Goal: Task Accomplishment & Management: Use online tool/utility

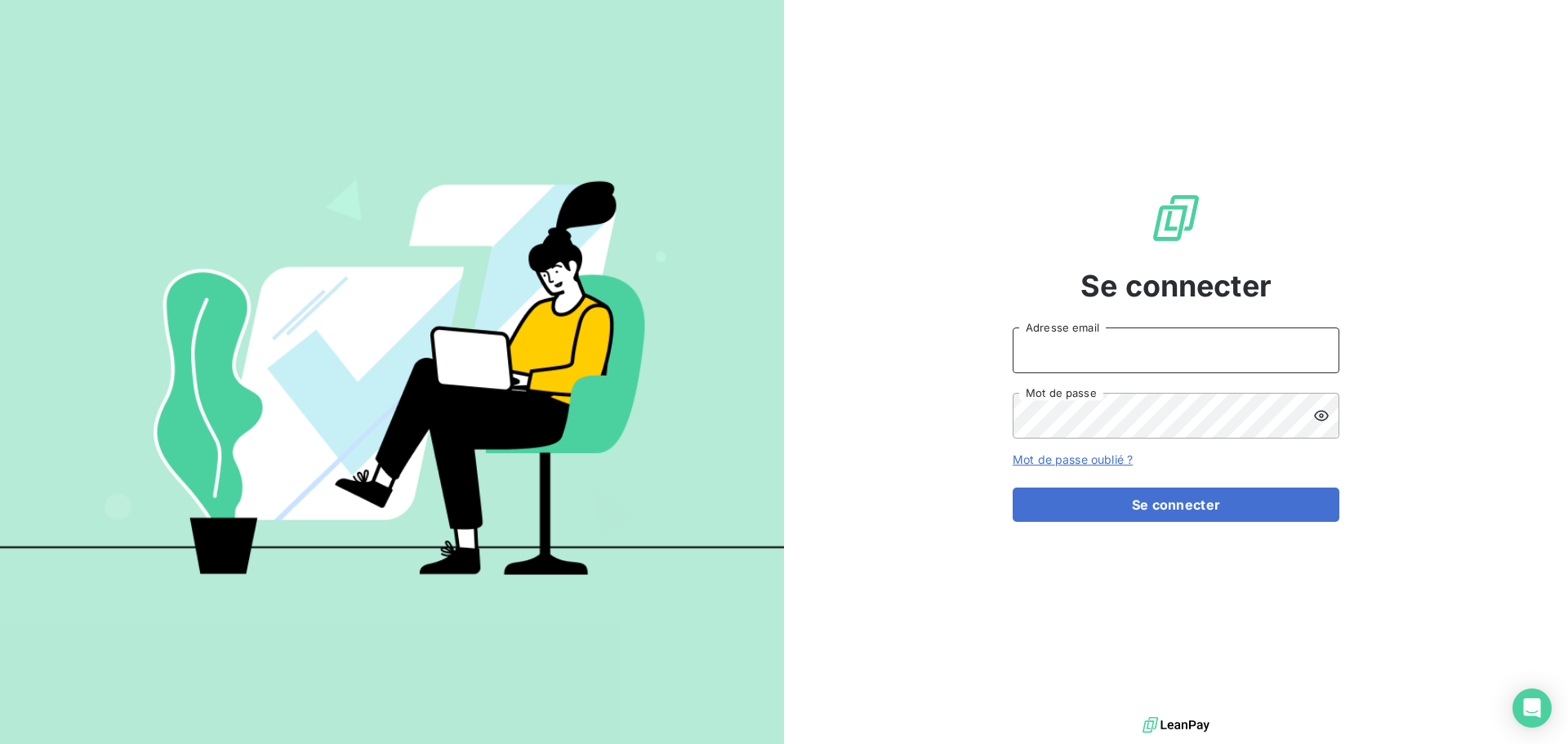
type input "[EMAIL_ADDRESS][DOMAIN_NAME]"
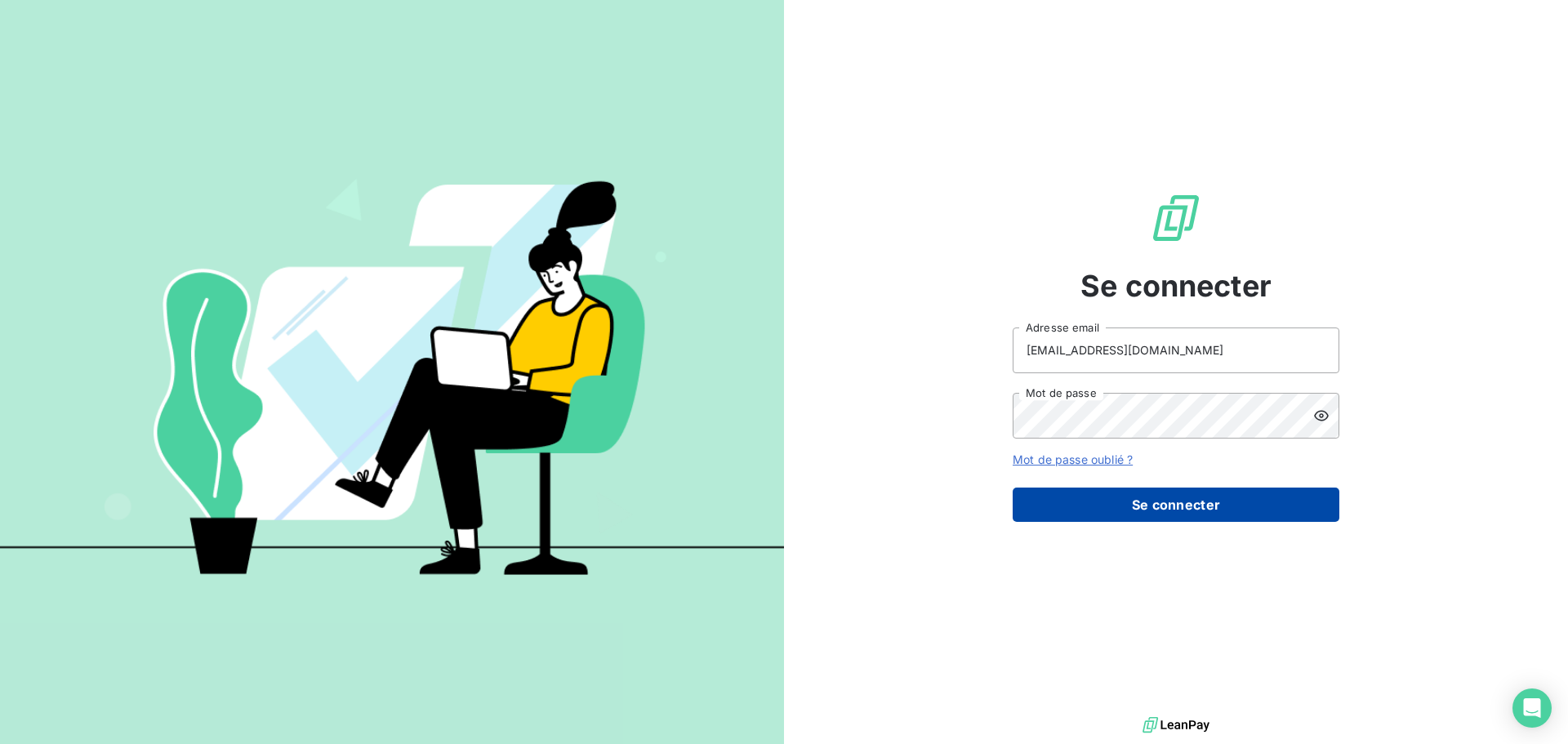
click at [1194, 514] on button "Se connecter" at bounding box center [1176, 504] width 326 height 34
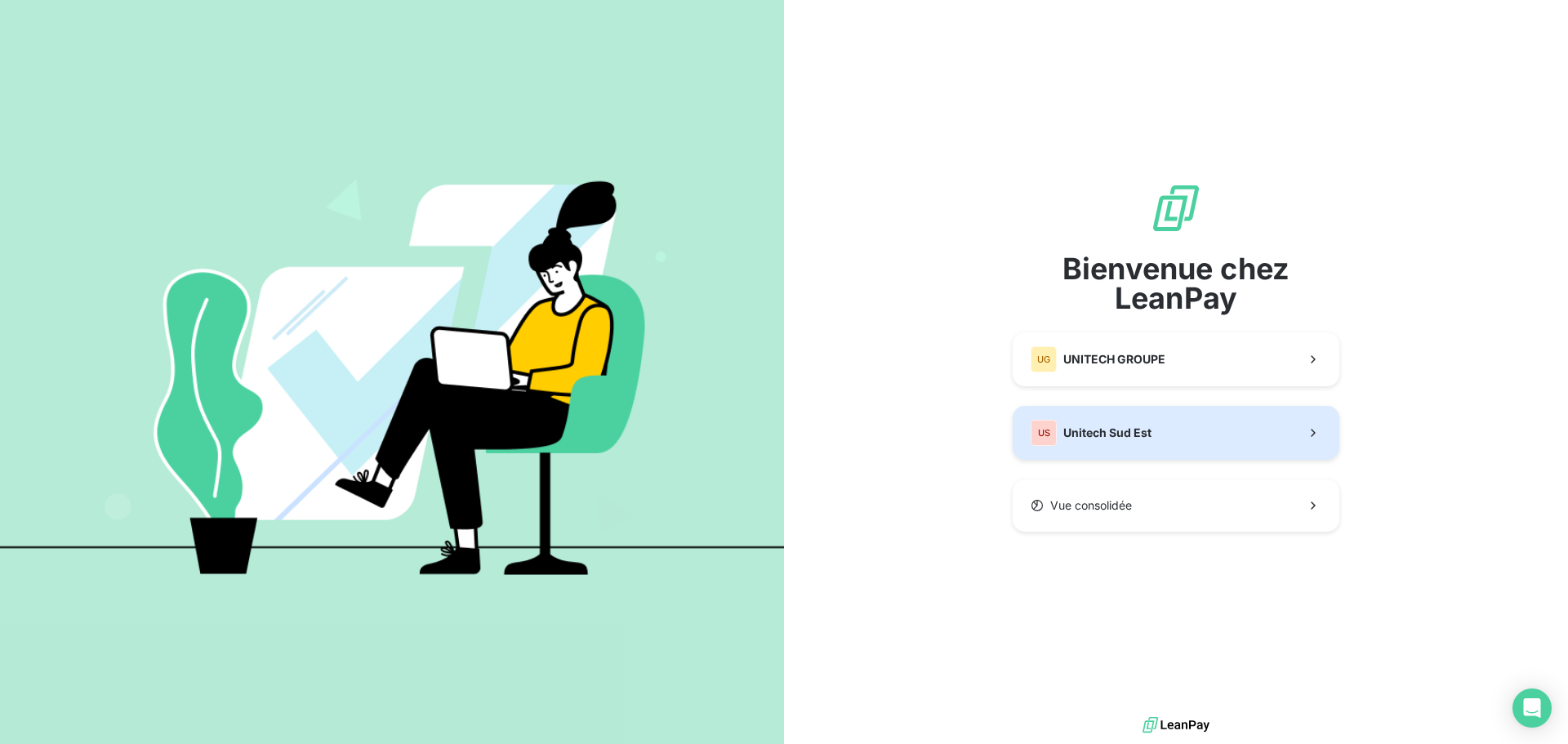
click at [1148, 418] on button "US [GEOGRAPHIC_DATA]" at bounding box center [1176, 432] width 326 height 54
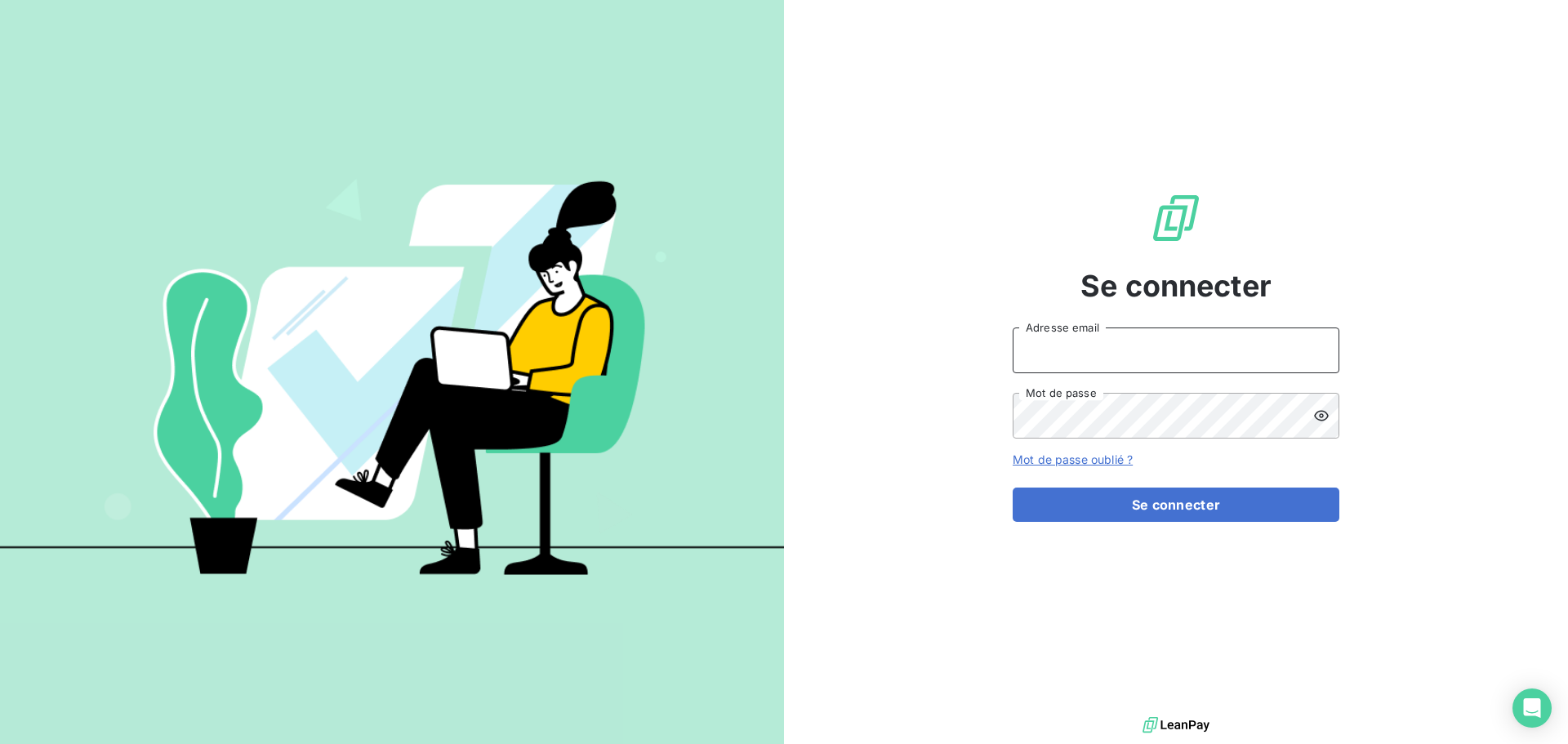
type input "[EMAIL_ADDRESS][DOMAIN_NAME]"
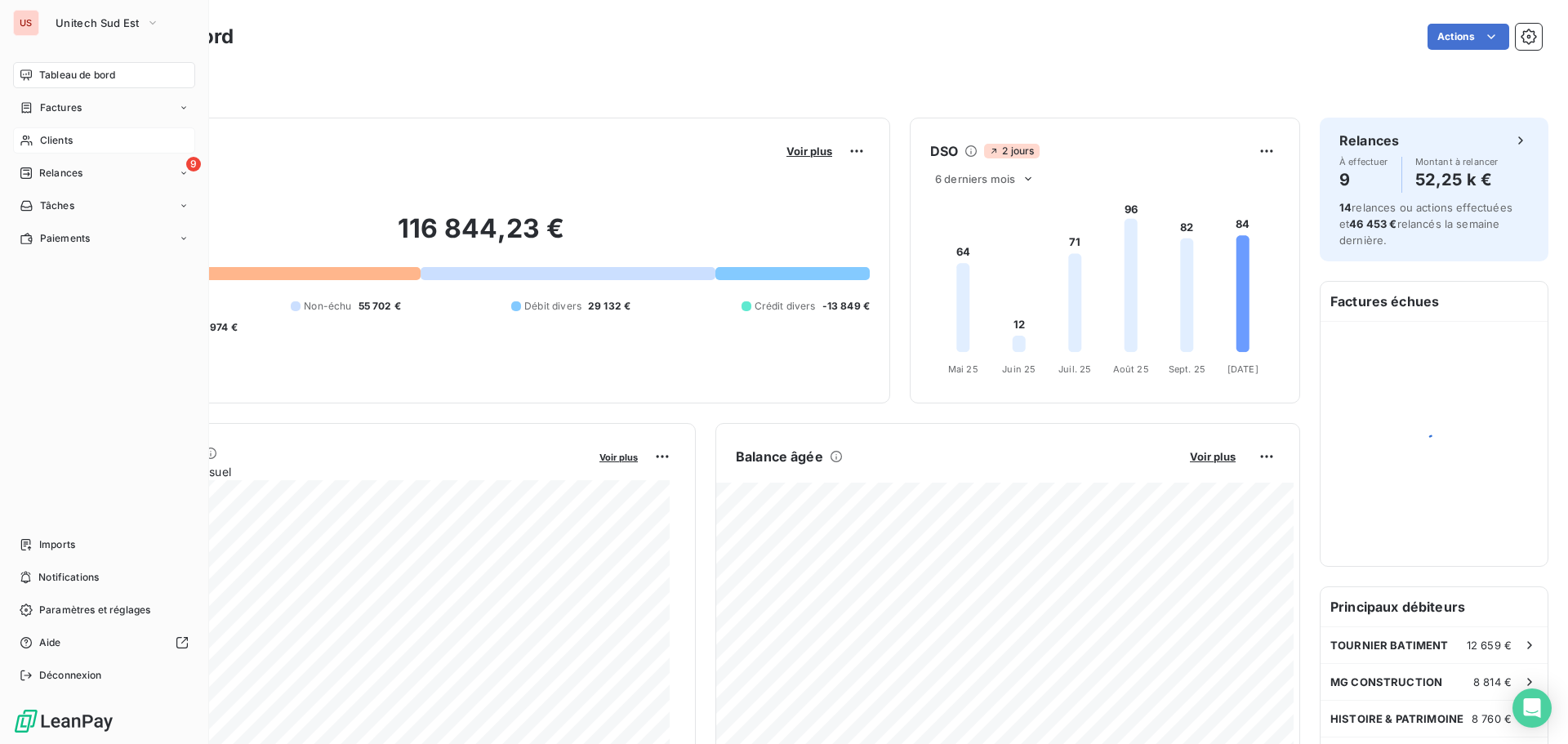
click at [66, 138] on span "Clients" at bounding box center [56, 140] width 32 height 15
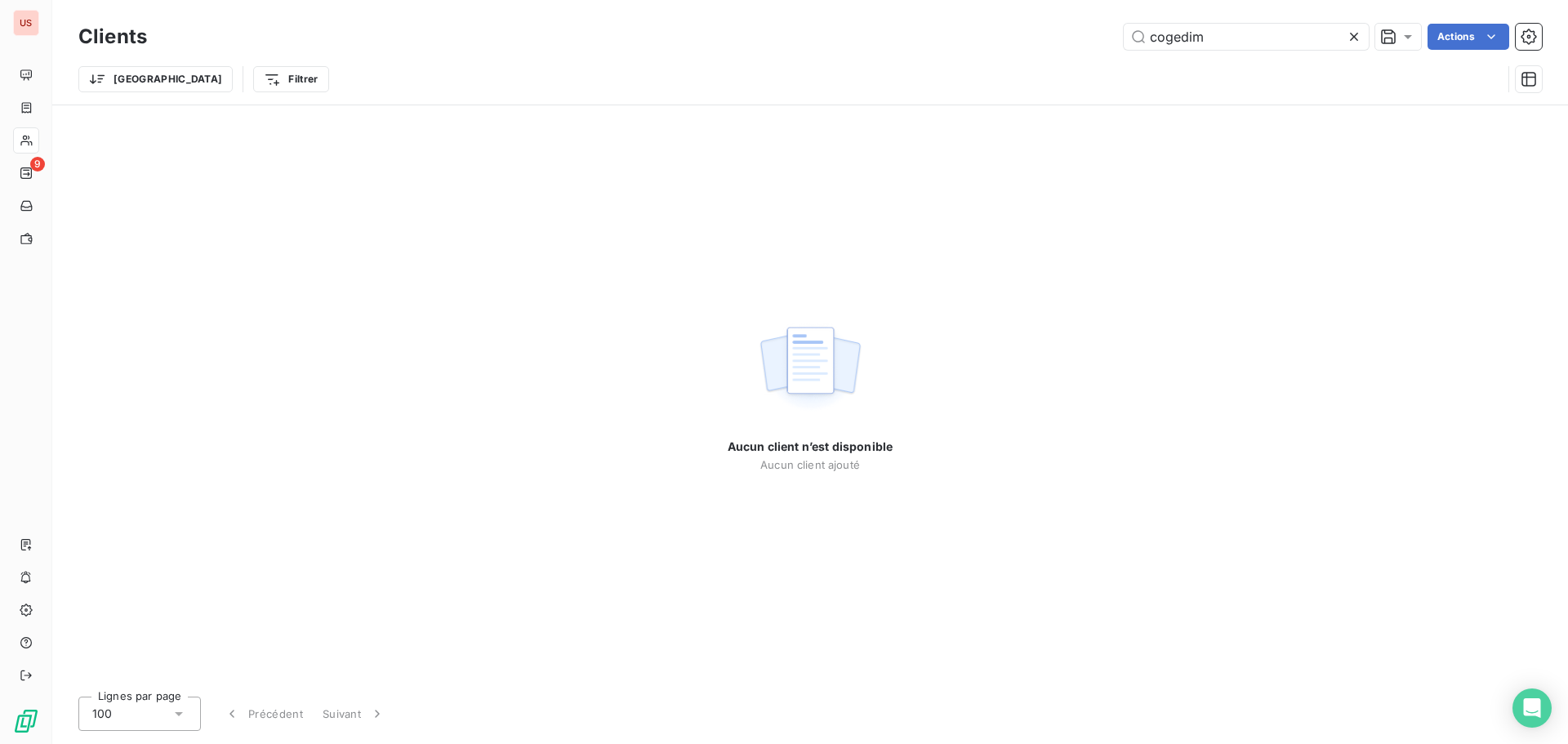
drag, startPoint x: 1235, startPoint y: 39, endPoint x: 1055, endPoint y: 41, distance: 180.0
click at [1055, 41] on div "cogedim Actions" at bounding box center [853, 36] width 1375 height 27
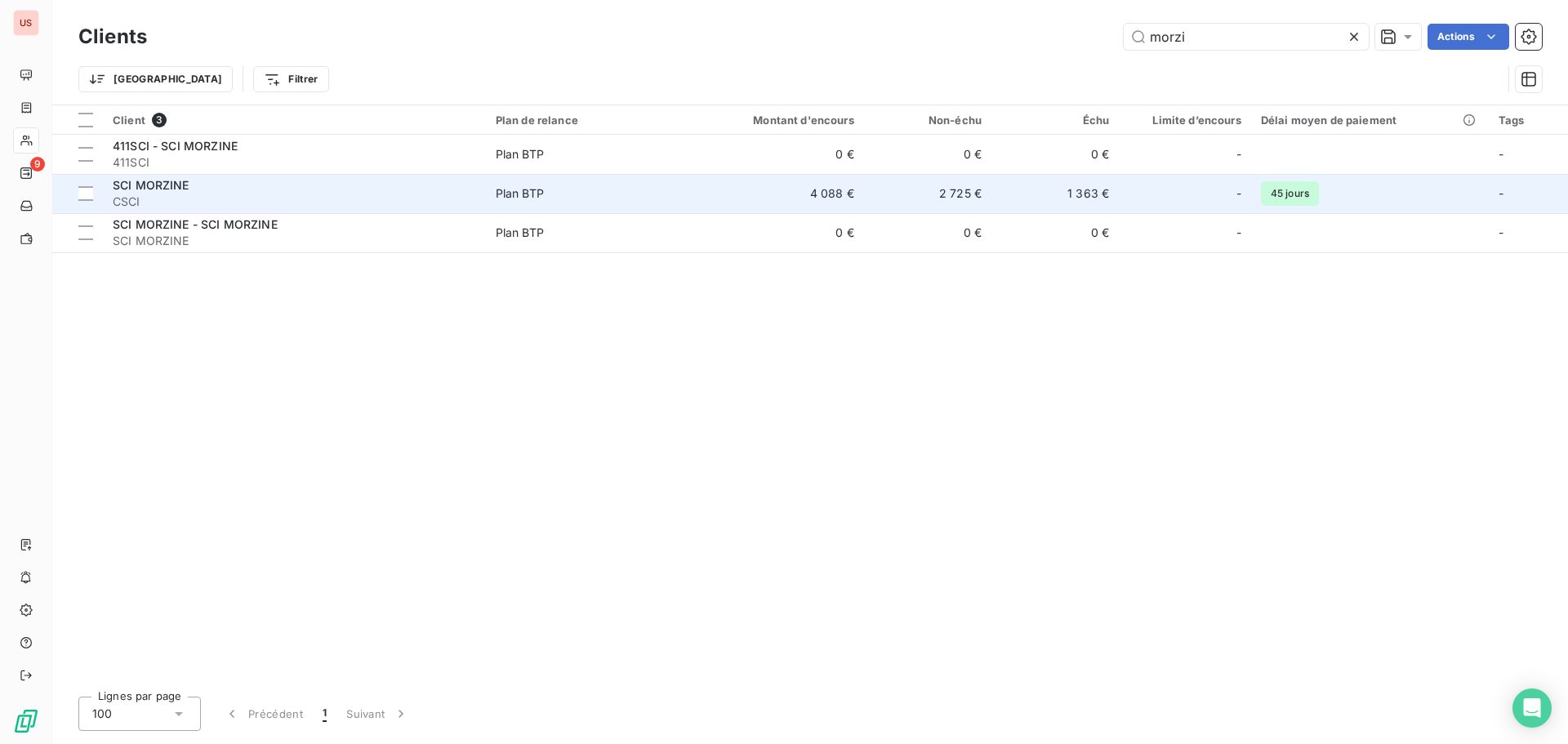
type input "morzi"
click at [890, 199] on td "2 725 €" at bounding box center [928, 194] width 128 height 39
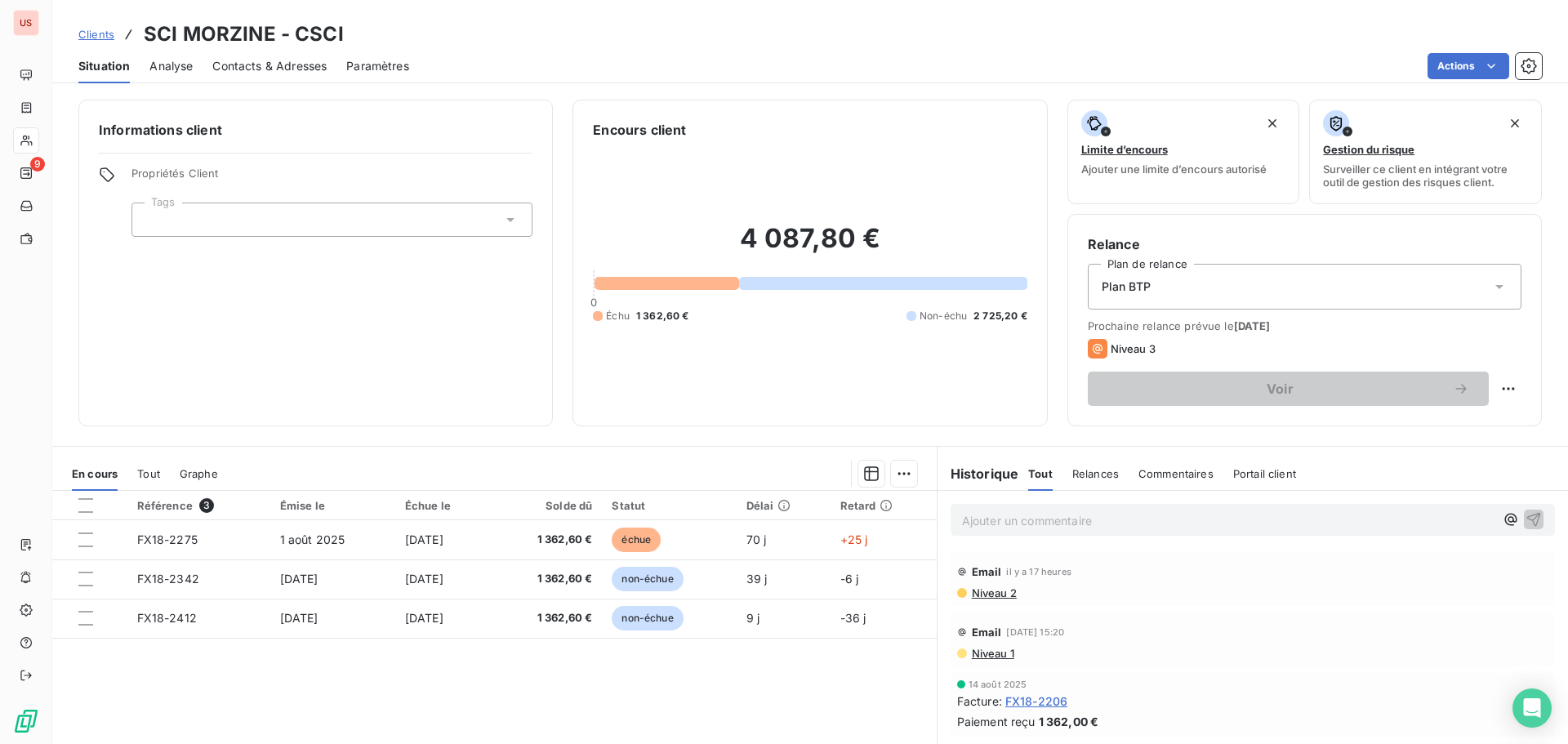
click at [1022, 519] on p "Ajouter un commentaire ﻿" at bounding box center [1229, 520] width 533 height 21
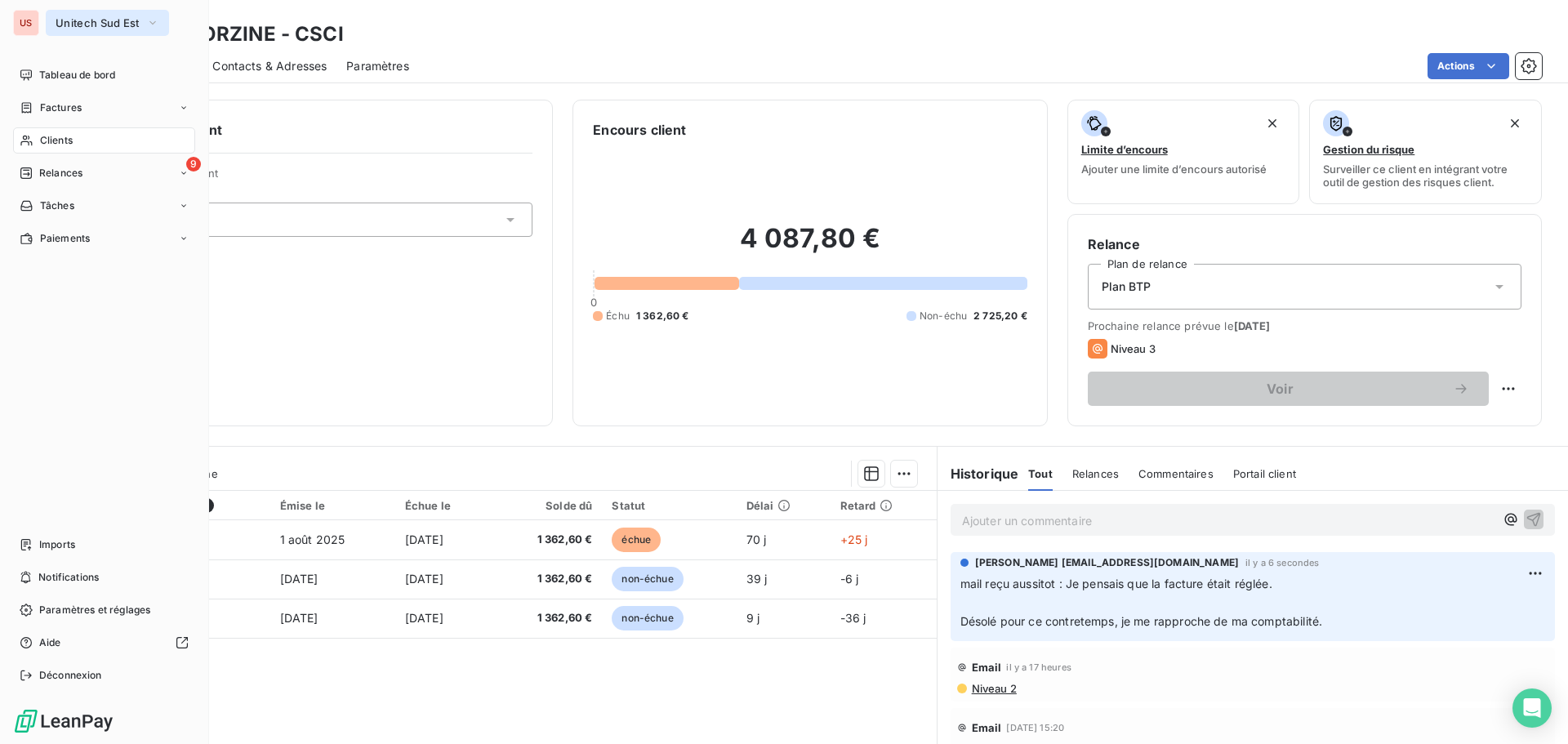
click at [59, 21] on span "Unitech Sud Est" at bounding box center [97, 23] width 85 height 13
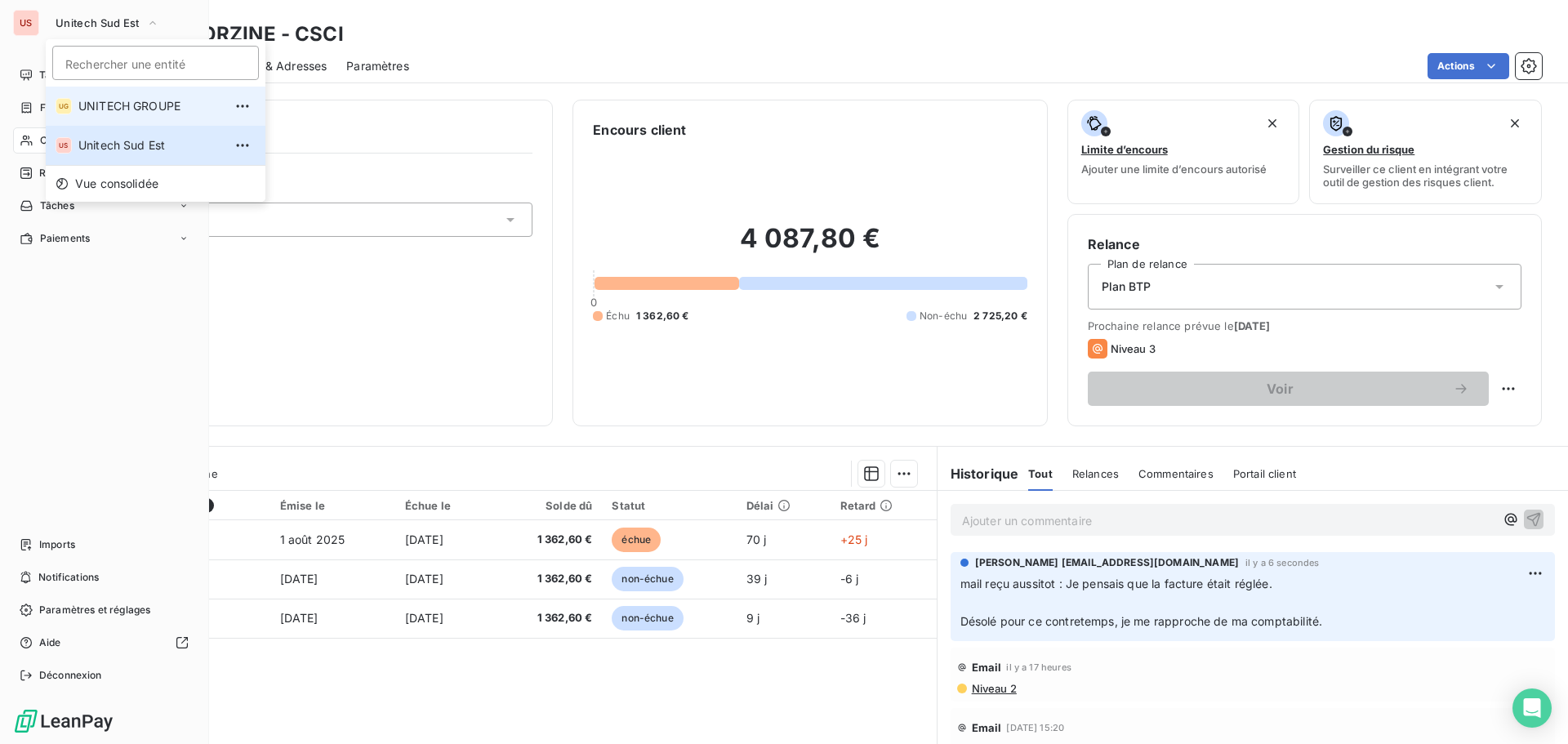
click at [100, 113] on span "UNITECH GROUPE" at bounding box center [150, 106] width 145 height 17
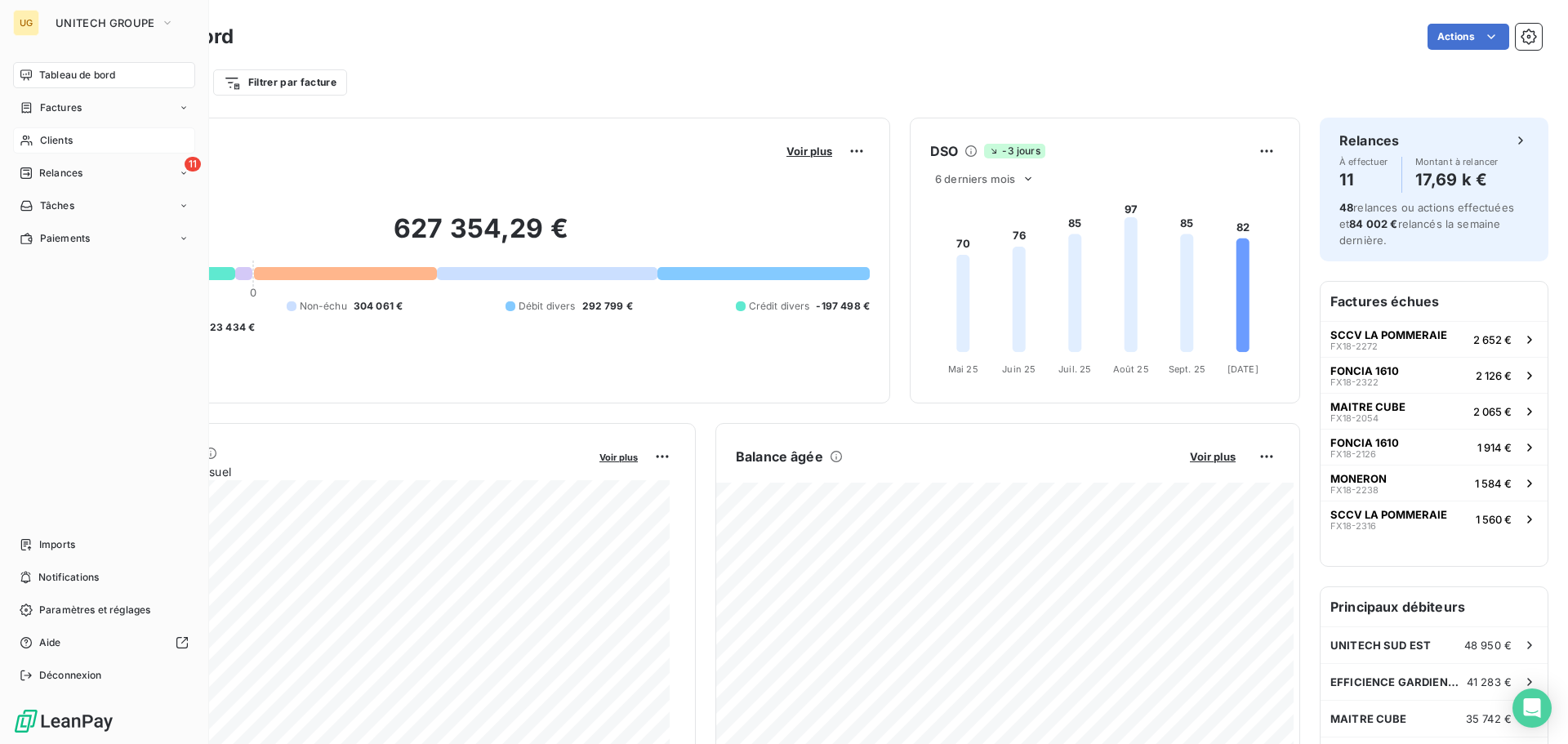
click at [55, 140] on span "Clients" at bounding box center [56, 140] width 32 height 15
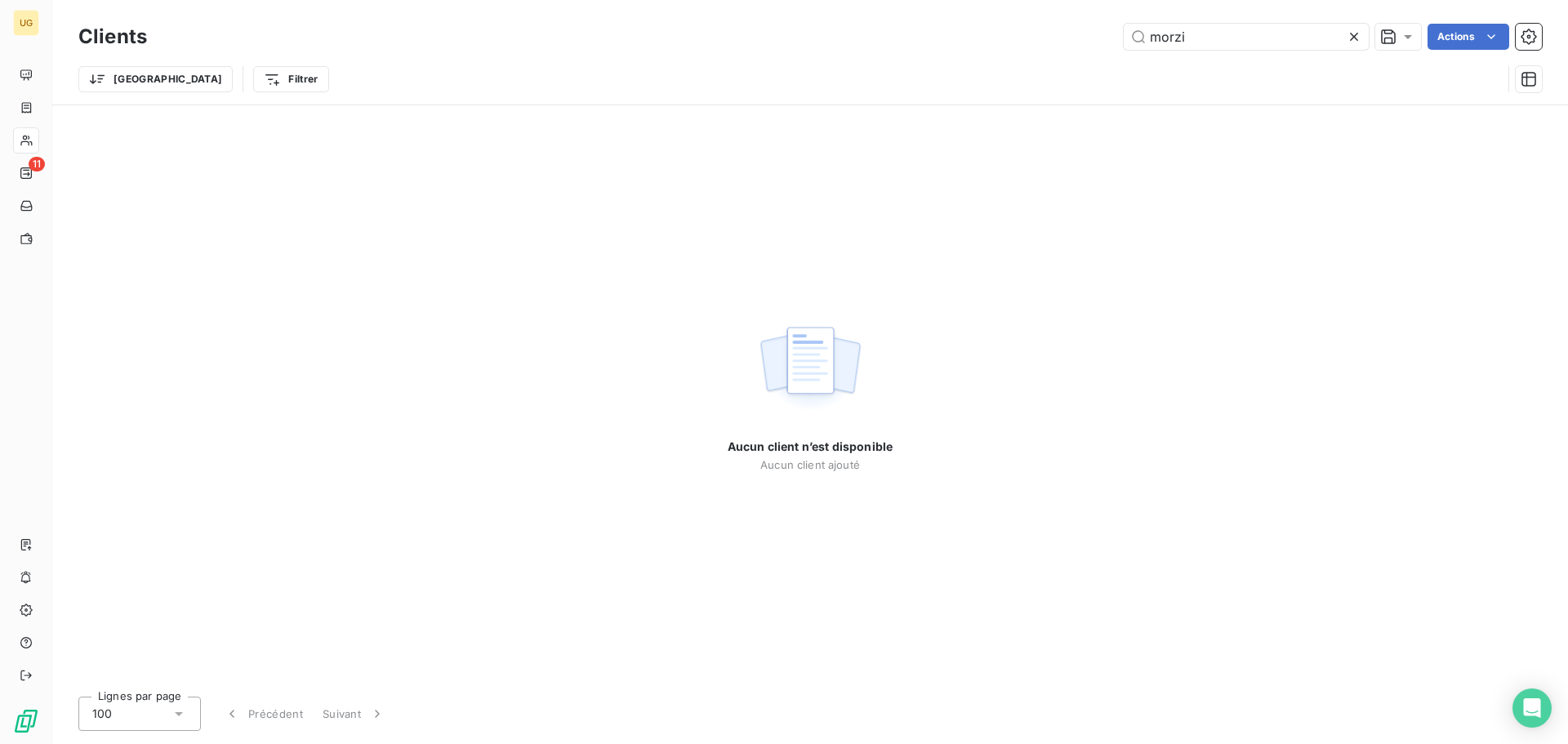
drag, startPoint x: 1197, startPoint y: 31, endPoint x: 1097, endPoint y: 48, distance: 101.4
click at [1097, 48] on div "morzi Actions" at bounding box center [853, 36] width 1375 height 27
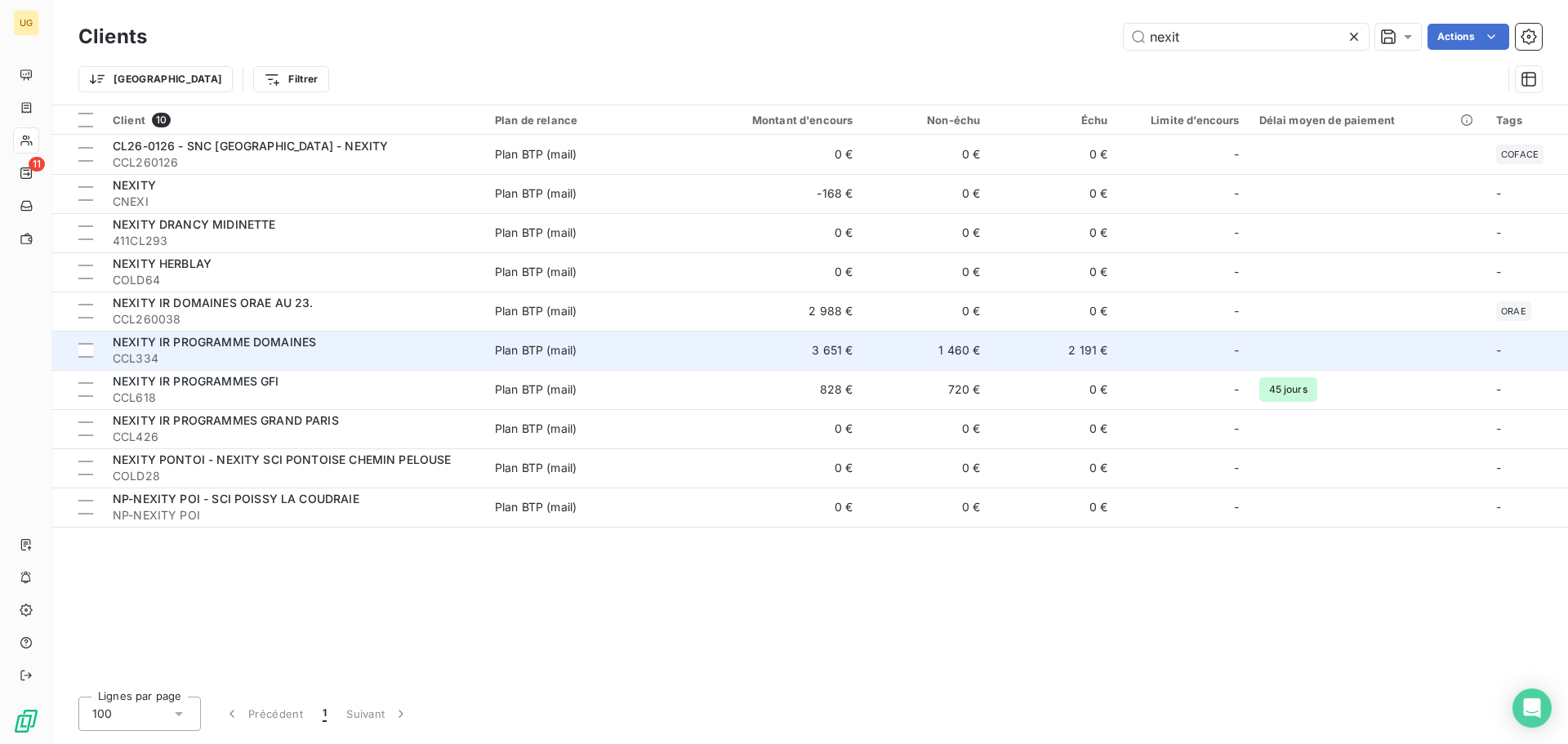
type input "nexit"
click at [851, 350] on td "3 651 €" at bounding box center [778, 350] width 171 height 39
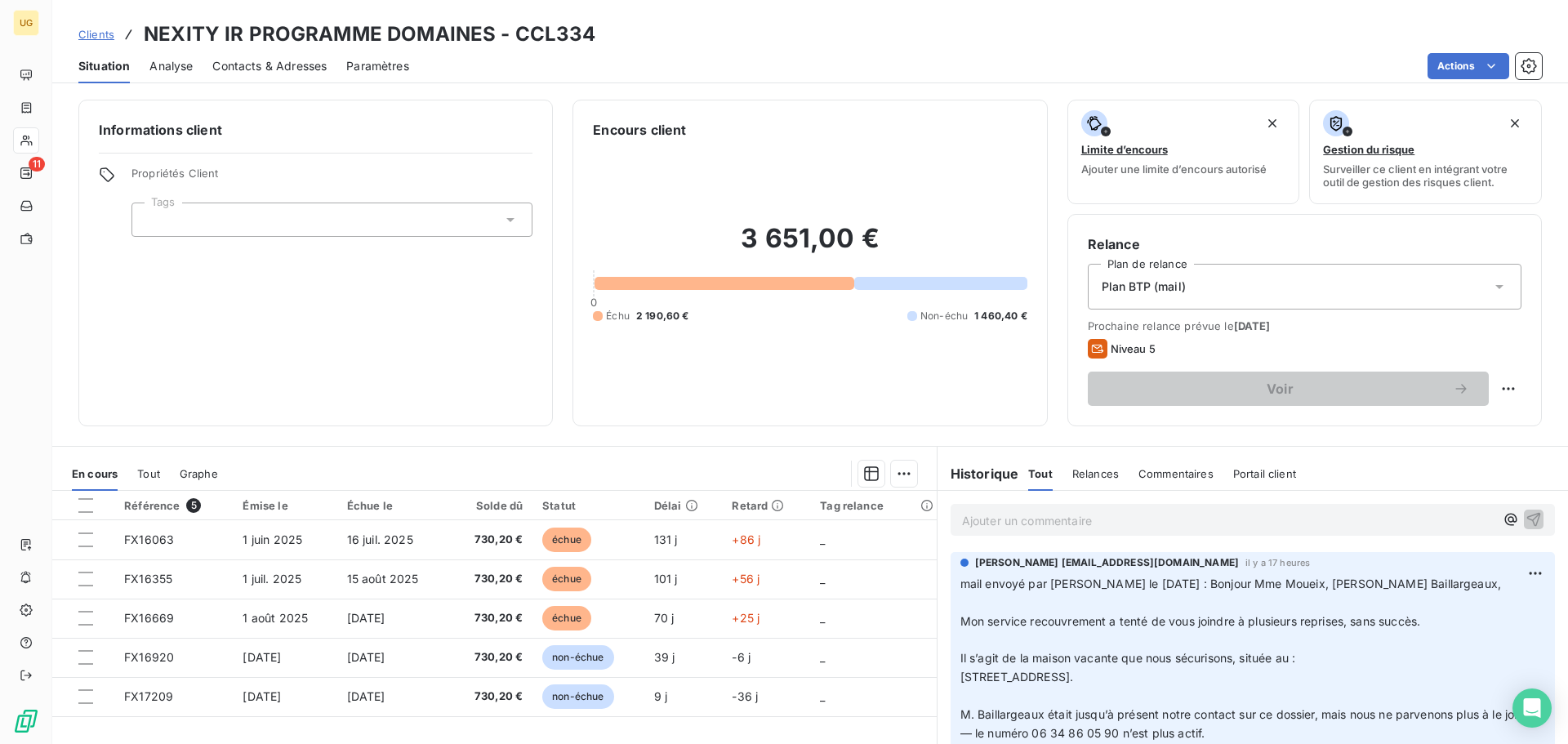
click at [1006, 514] on p "Ajouter un commentaire ﻿" at bounding box center [1229, 520] width 533 height 21
click at [1017, 503] on div "mail reçi" at bounding box center [1252, 518] width 630 height 56
click at [996, 499] on div "mail reçi" at bounding box center [1252, 518] width 630 height 56
click at [992, 519] on span "mail reçi" at bounding box center [985, 519] width 45 height 14
click at [1011, 519] on p "mail reçi" at bounding box center [1229, 519] width 533 height 19
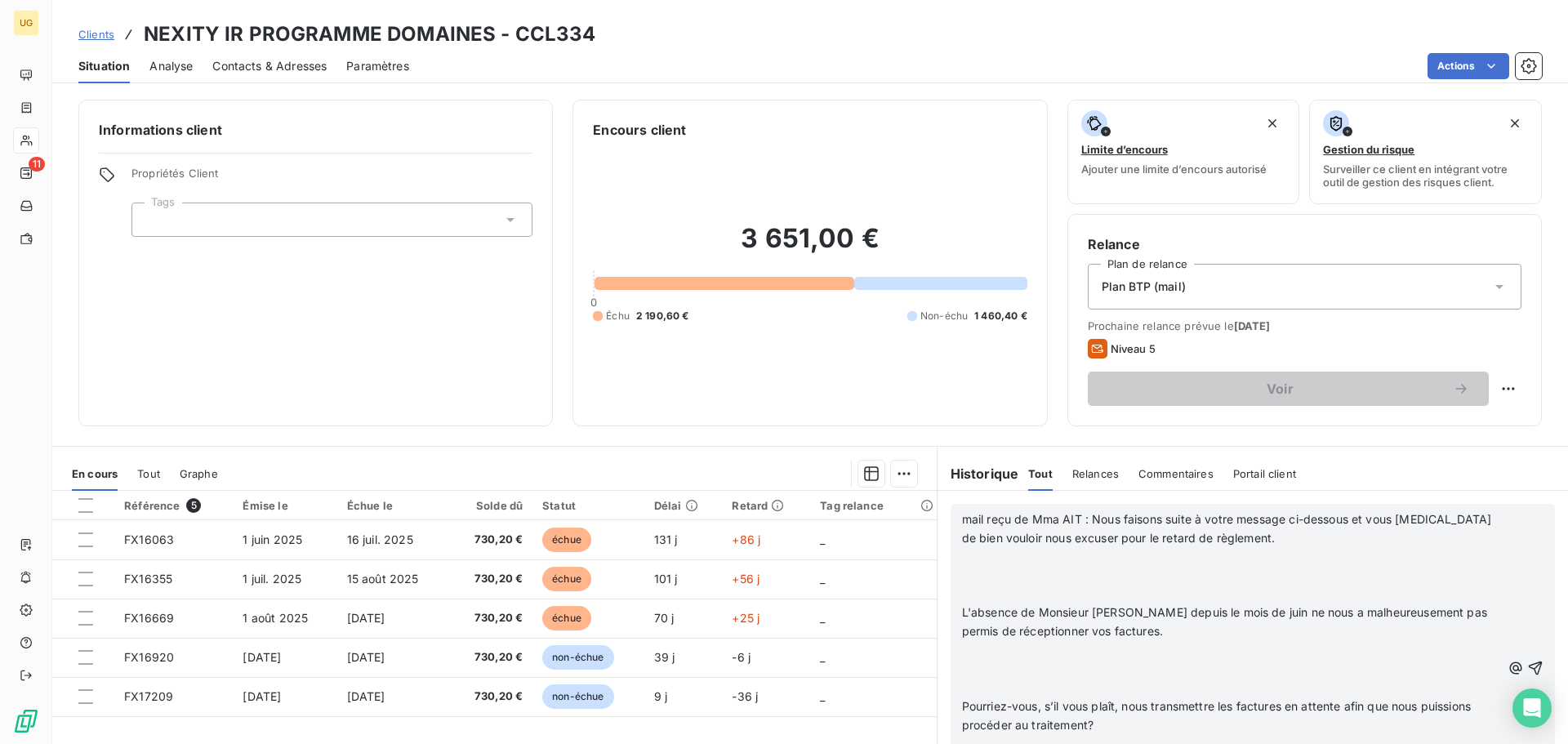
click at [962, 553] on p "﻿" at bounding box center [1232, 556] width 539 height 19
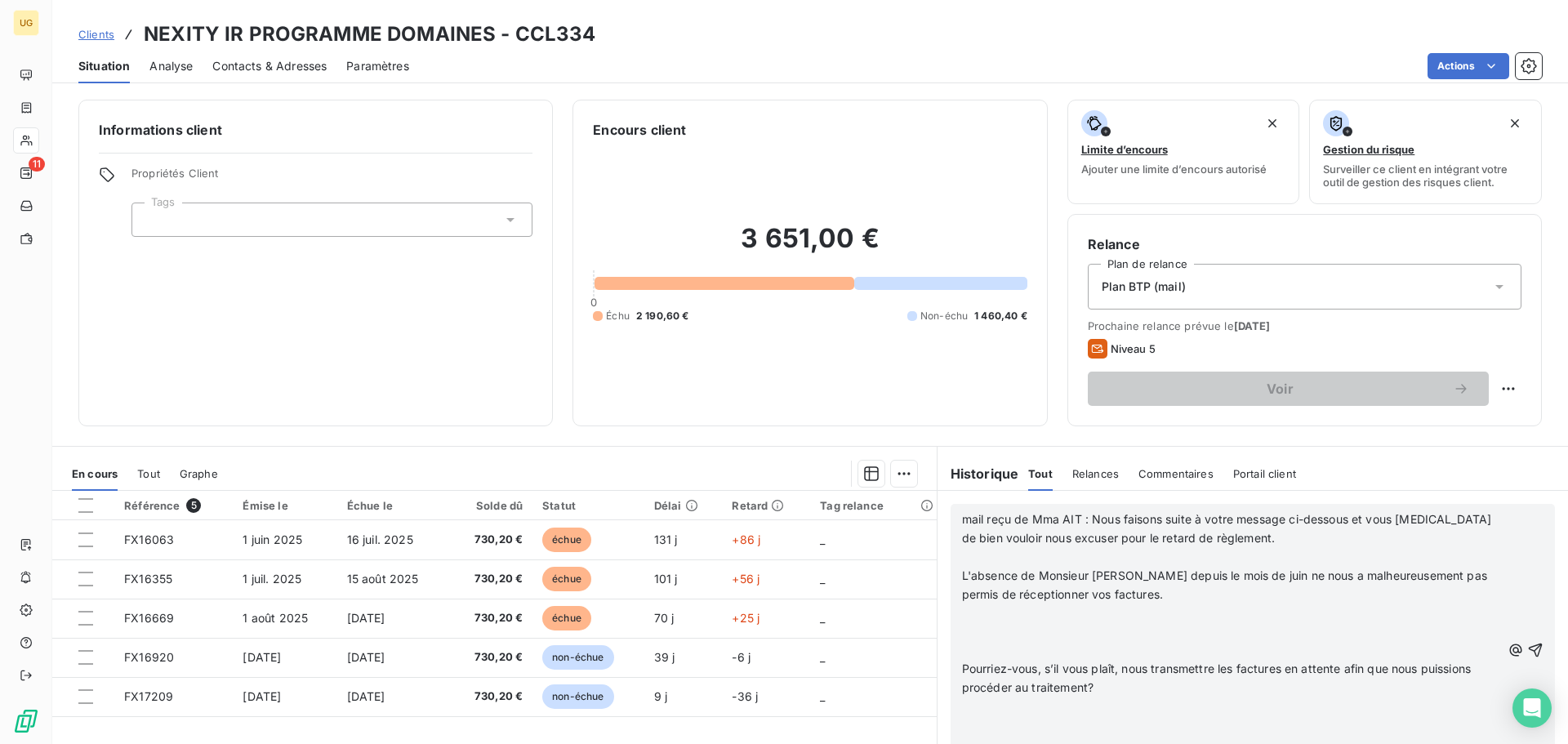
click at [1046, 523] on span "mail reçu de Mma AIT : Nous faisons suite à votre message ci-dessous et vous [M…" at bounding box center [1229, 528] width 533 height 32
click at [962, 552] on p "﻿" at bounding box center [1232, 556] width 539 height 19
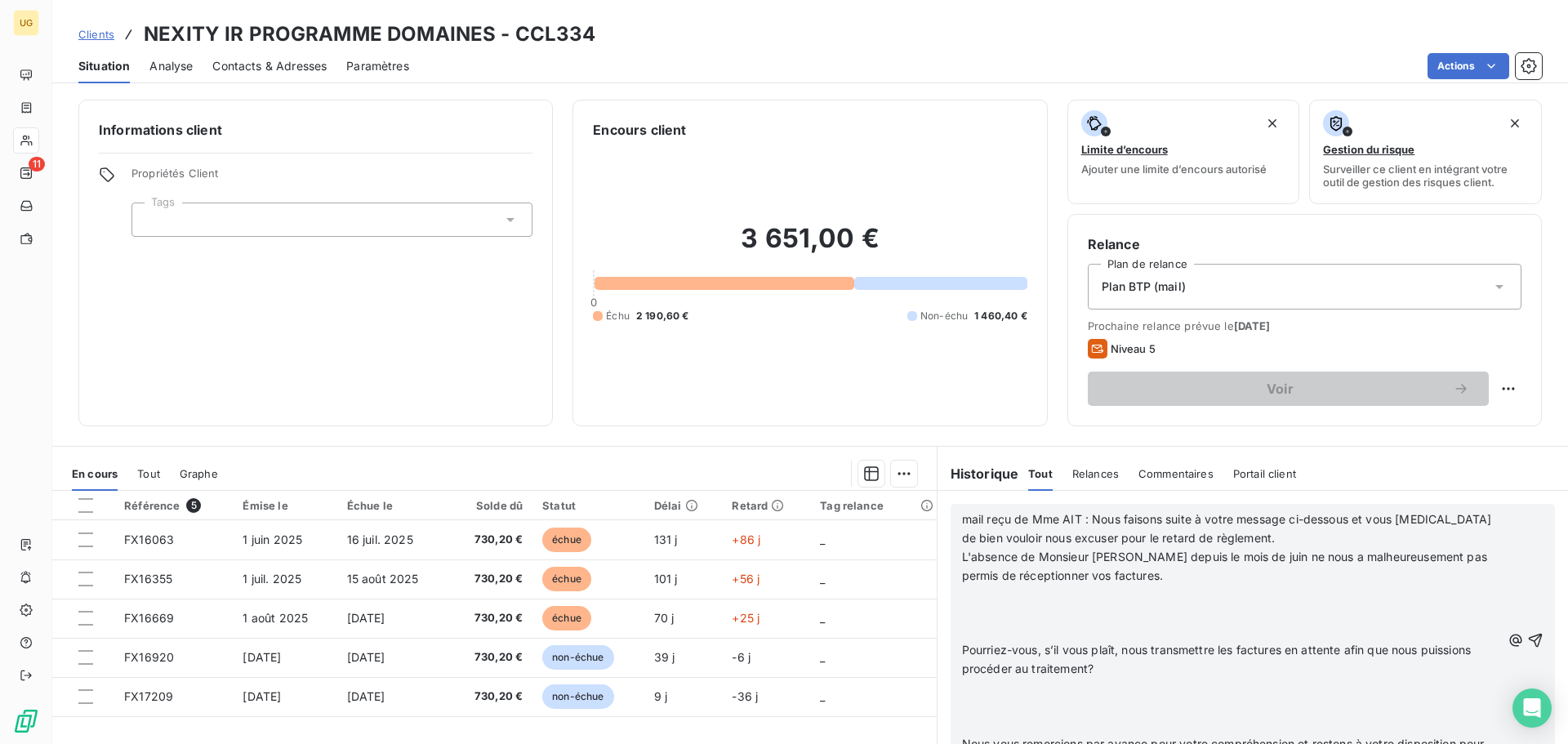
click at [962, 591] on p "﻿" at bounding box center [1232, 595] width 539 height 19
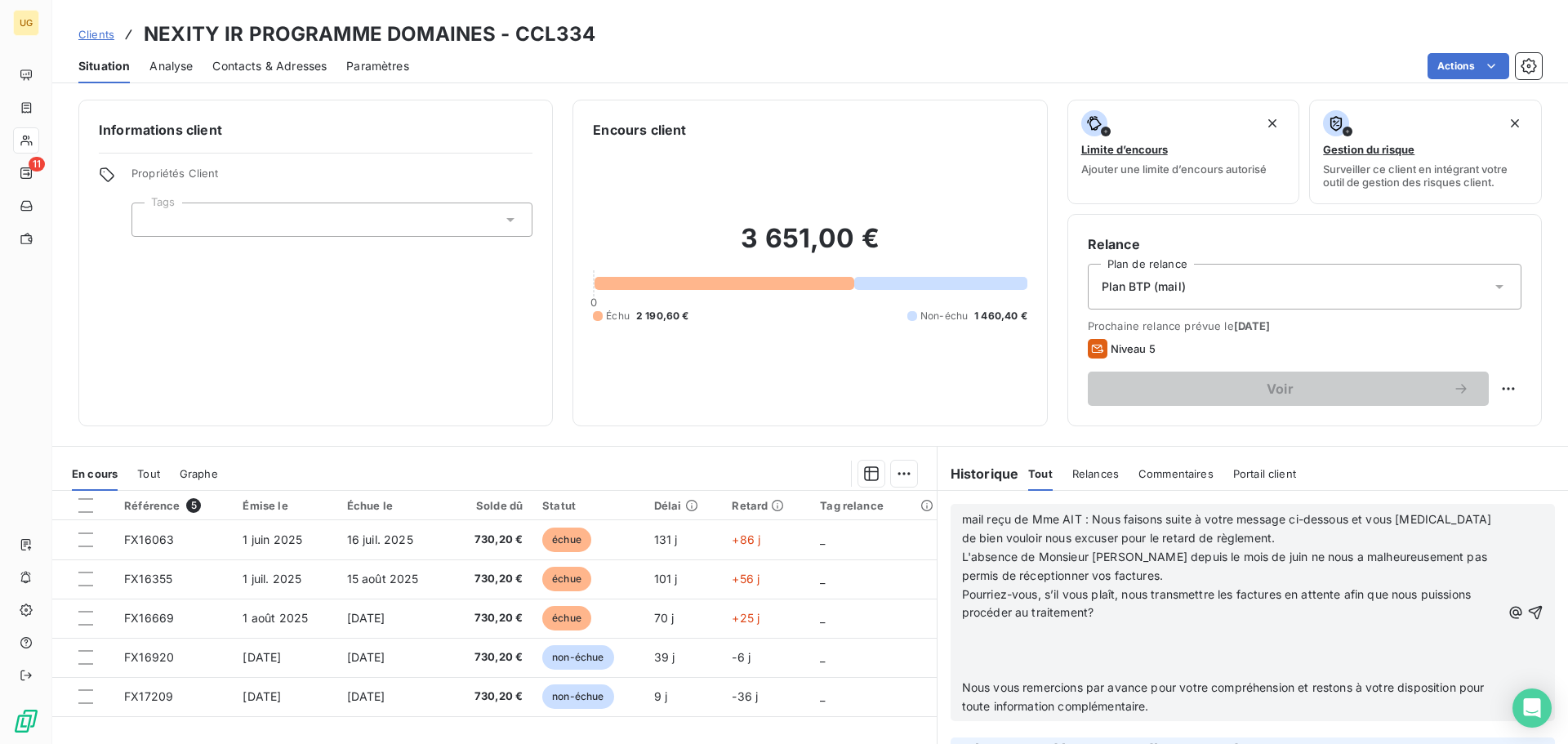
click at [962, 628] on p "﻿" at bounding box center [1232, 631] width 539 height 19
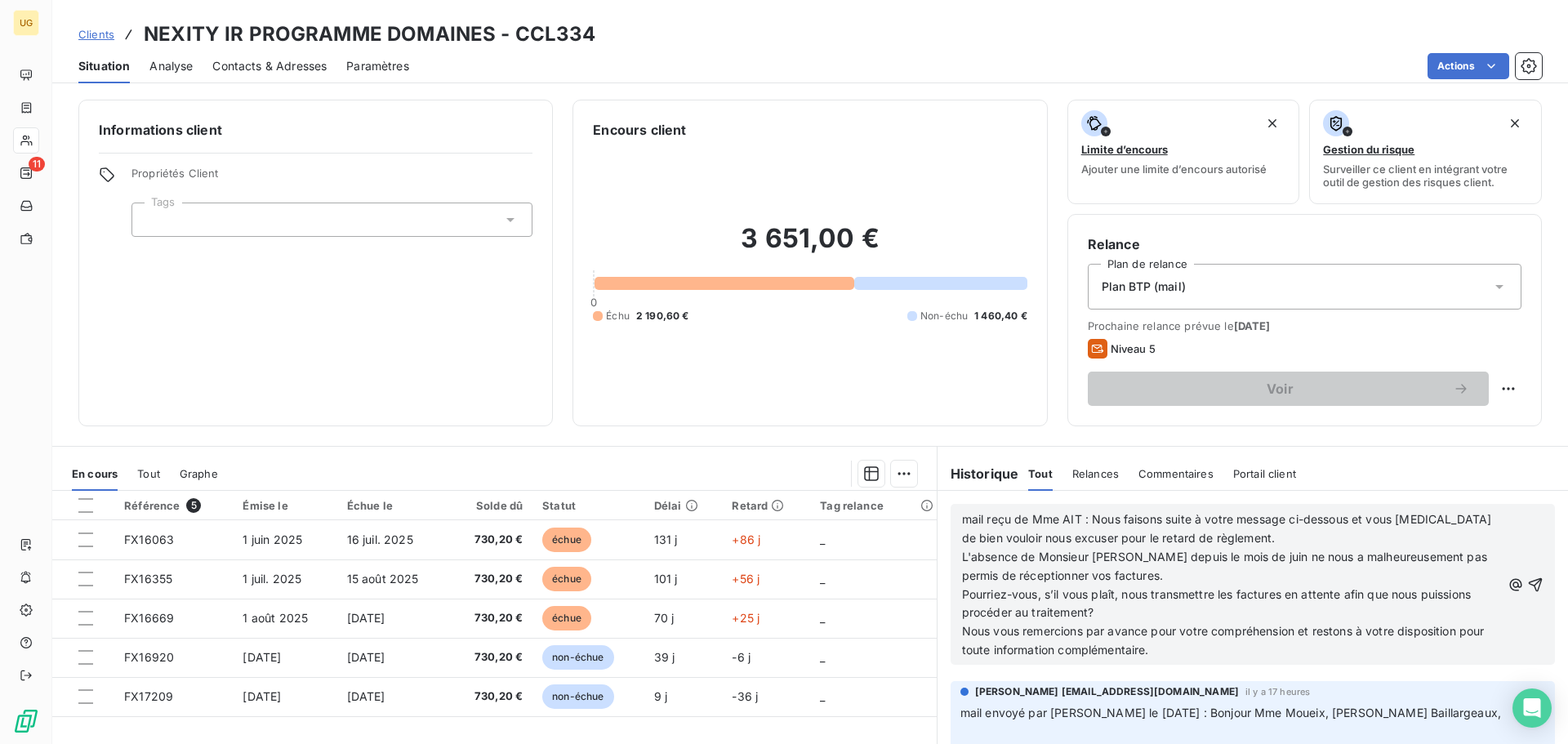
click at [1185, 649] on p "Nous vous remercions par avance pour votre compréhension et restons à votre dis…" at bounding box center [1232, 641] width 539 height 37
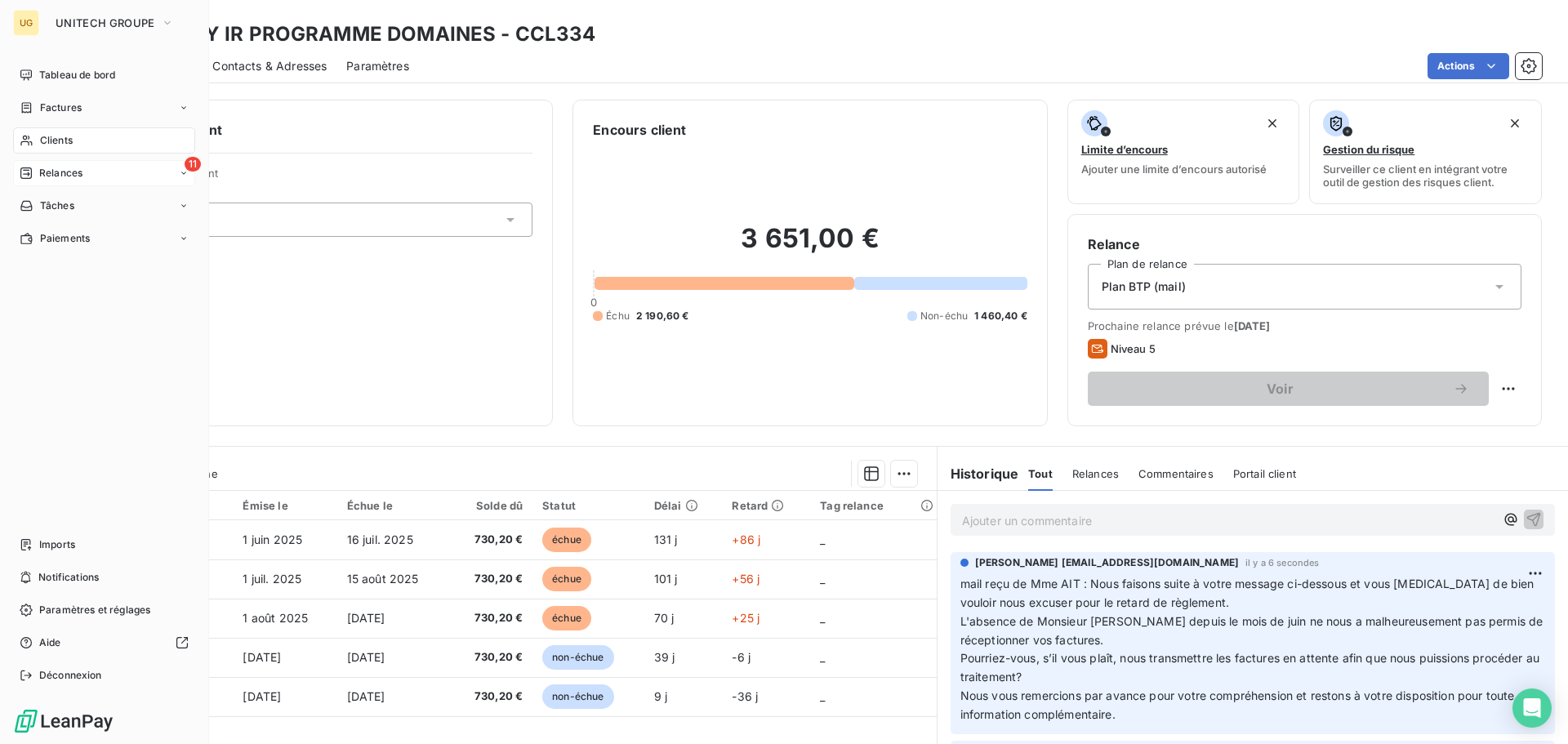
click at [64, 176] on span "Relances" at bounding box center [61, 173] width 43 height 15
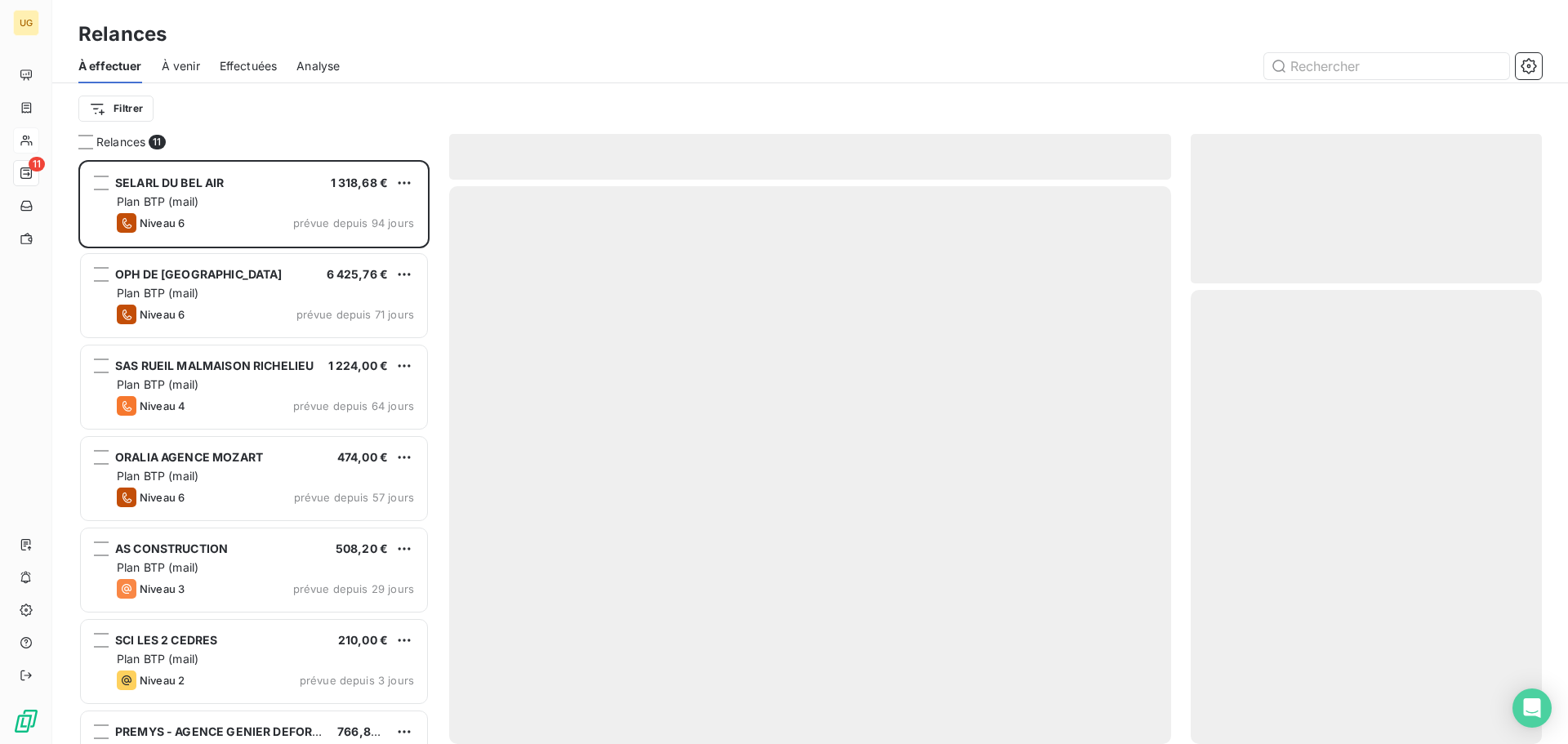
scroll to position [572, 339]
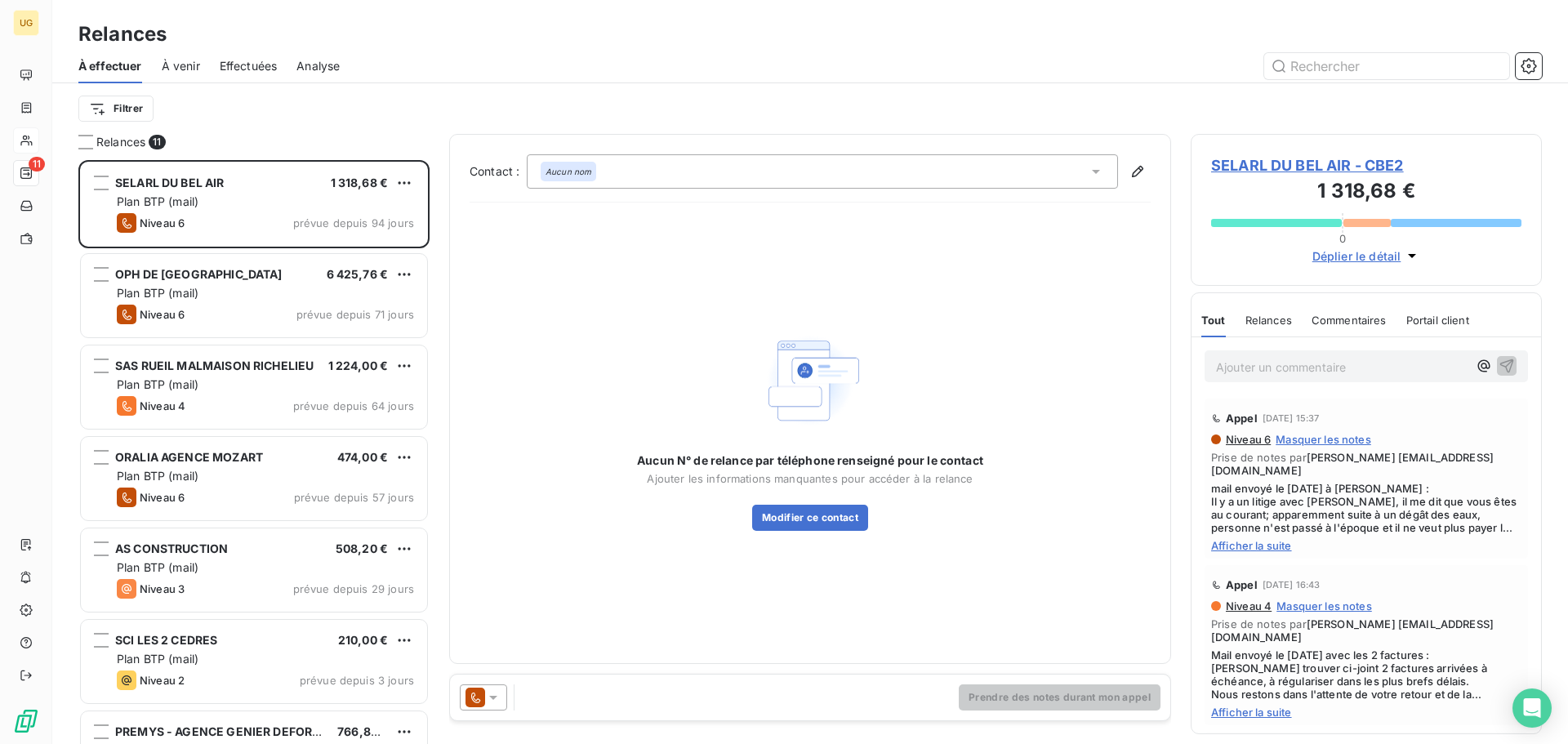
click at [256, 69] on span "Effectuées" at bounding box center [248, 66] width 58 height 17
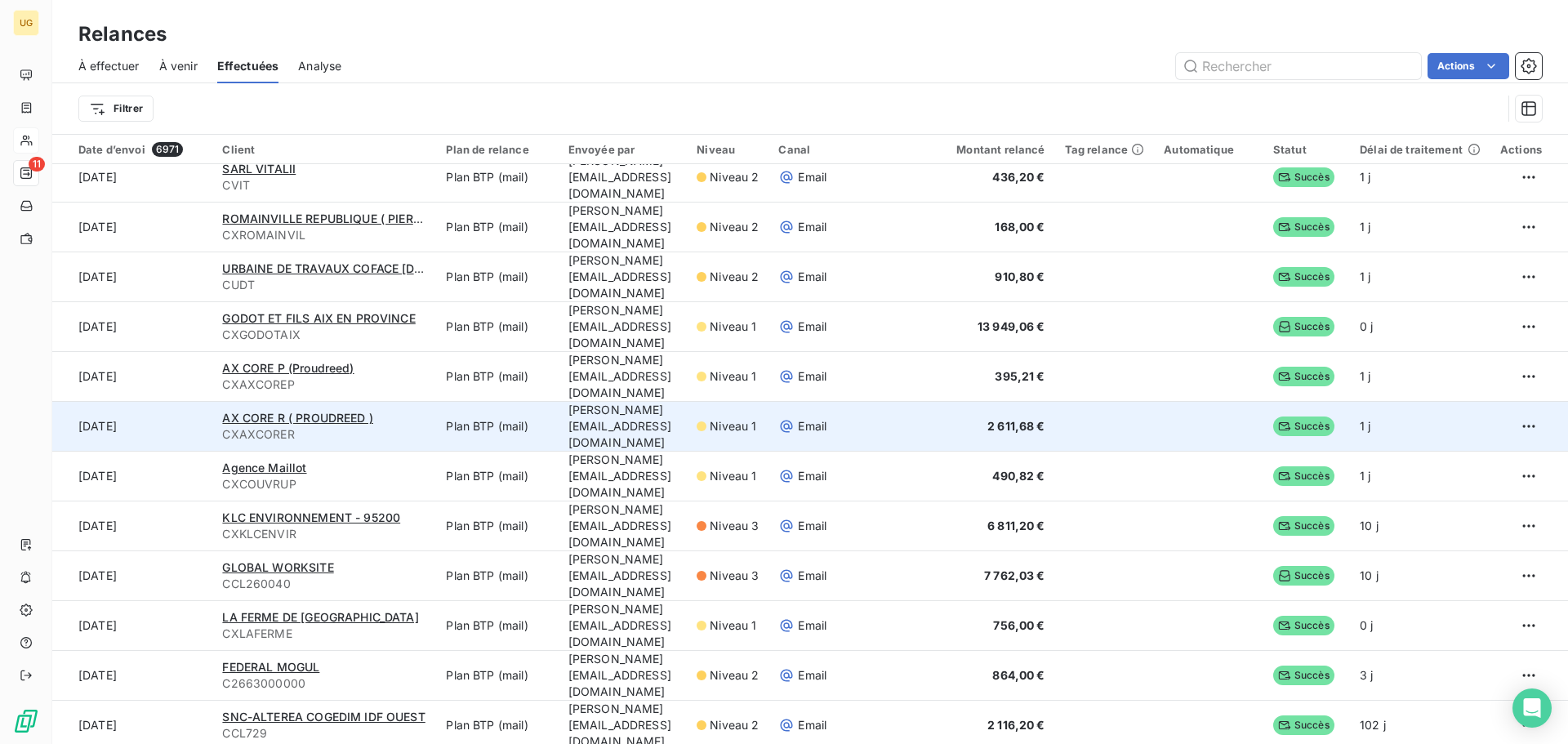
scroll to position [2204, 0]
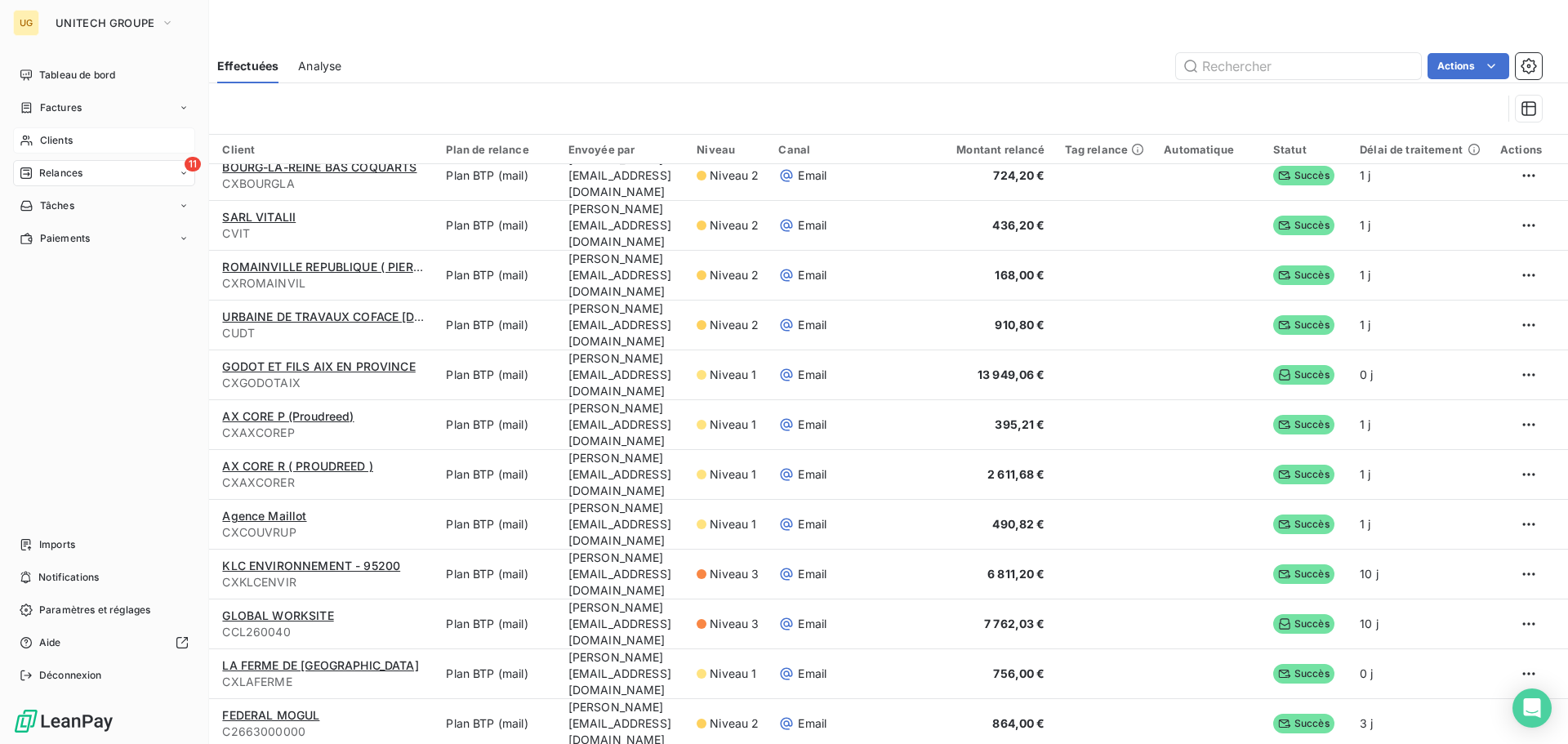
click at [84, 134] on div "Clients" at bounding box center [103, 141] width 182 height 27
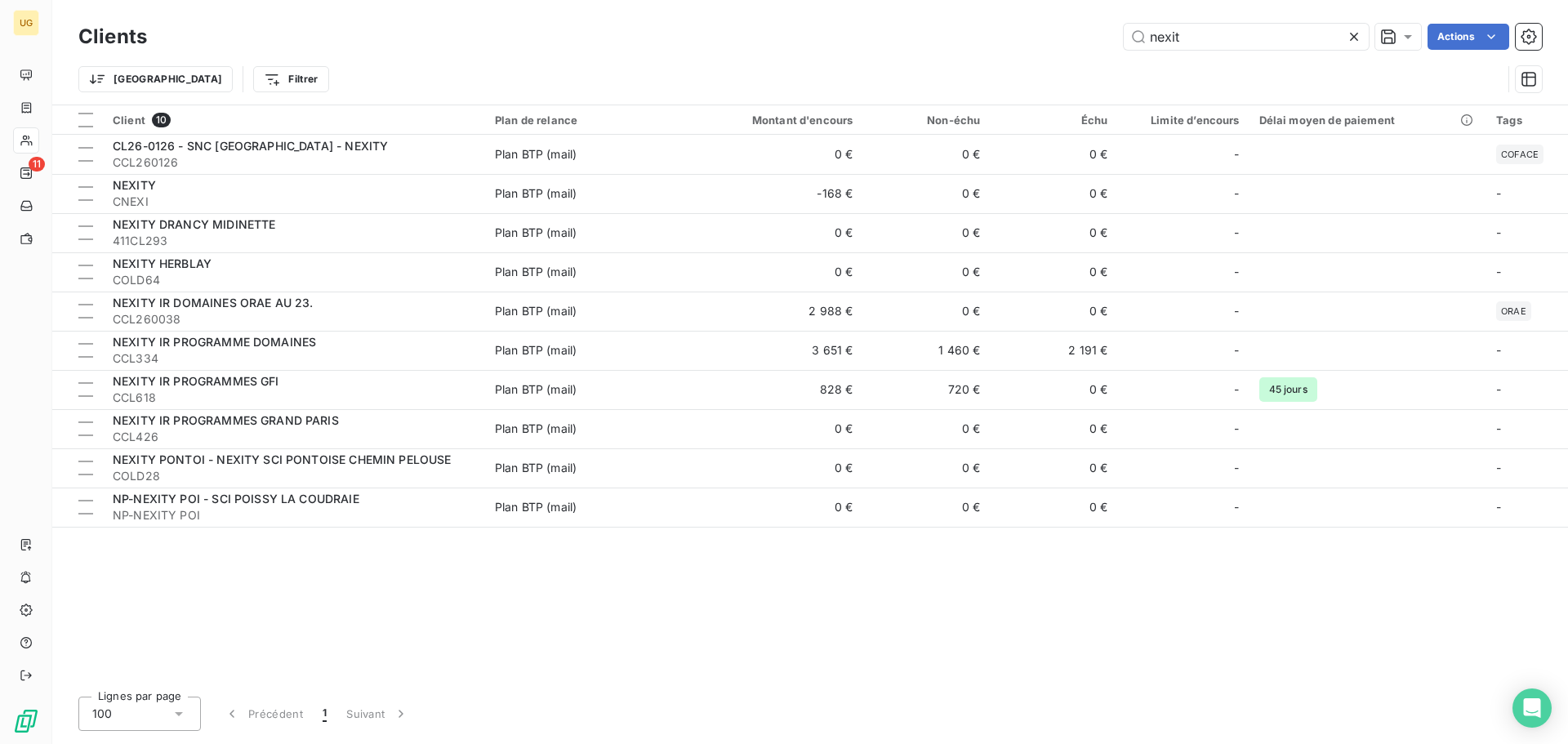
drag, startPoint x: 1200, startPoint y: 32, endPoint x: 1074, endPoint y: 40, distance: 126.3
click at [1074, 40] on div "nexit Actions" at bounding box center [853, 36] width 1375 height 27
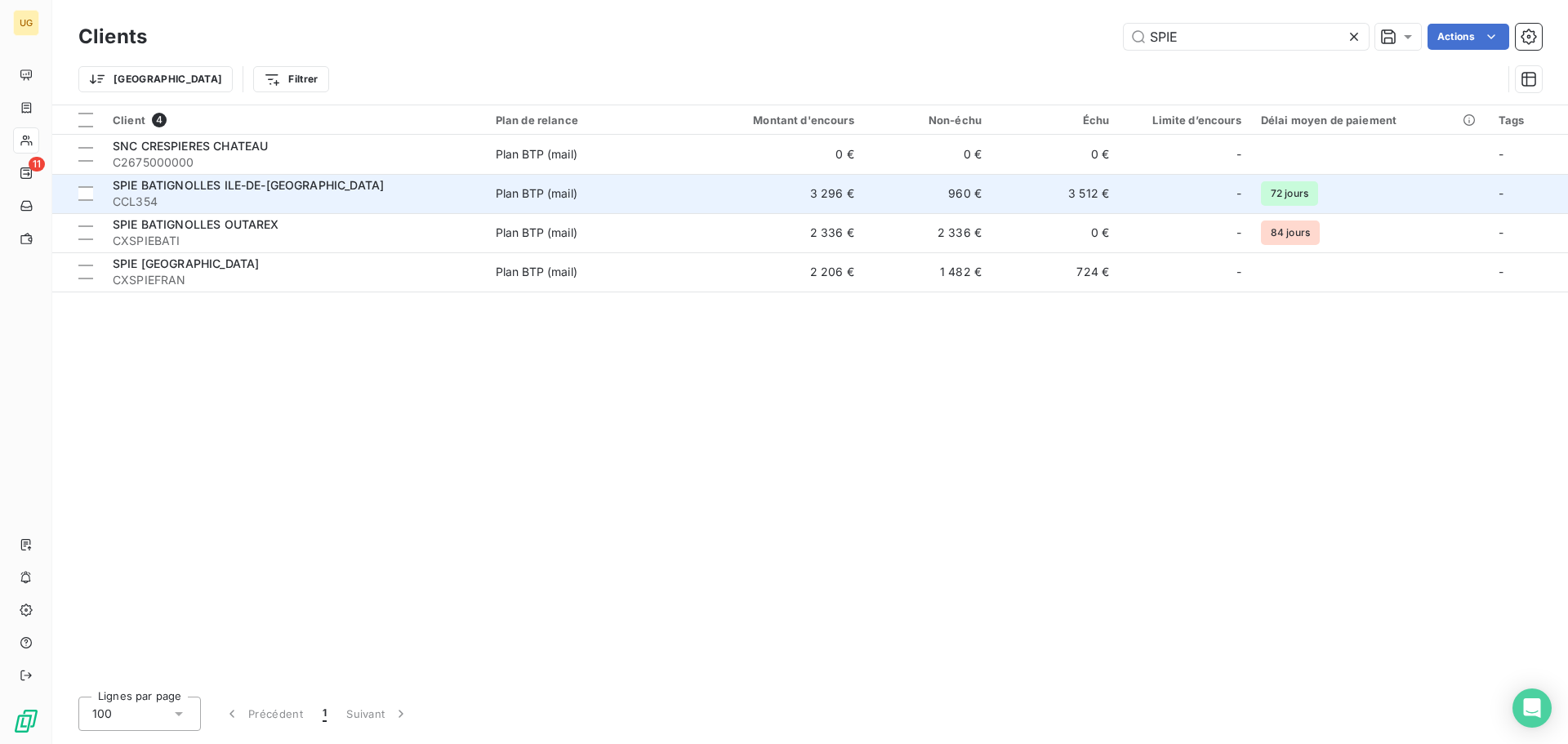
type input "SPIE"
click at [958, 196] on td "960 €" at bounding box center [928, 194] width 128 height 39
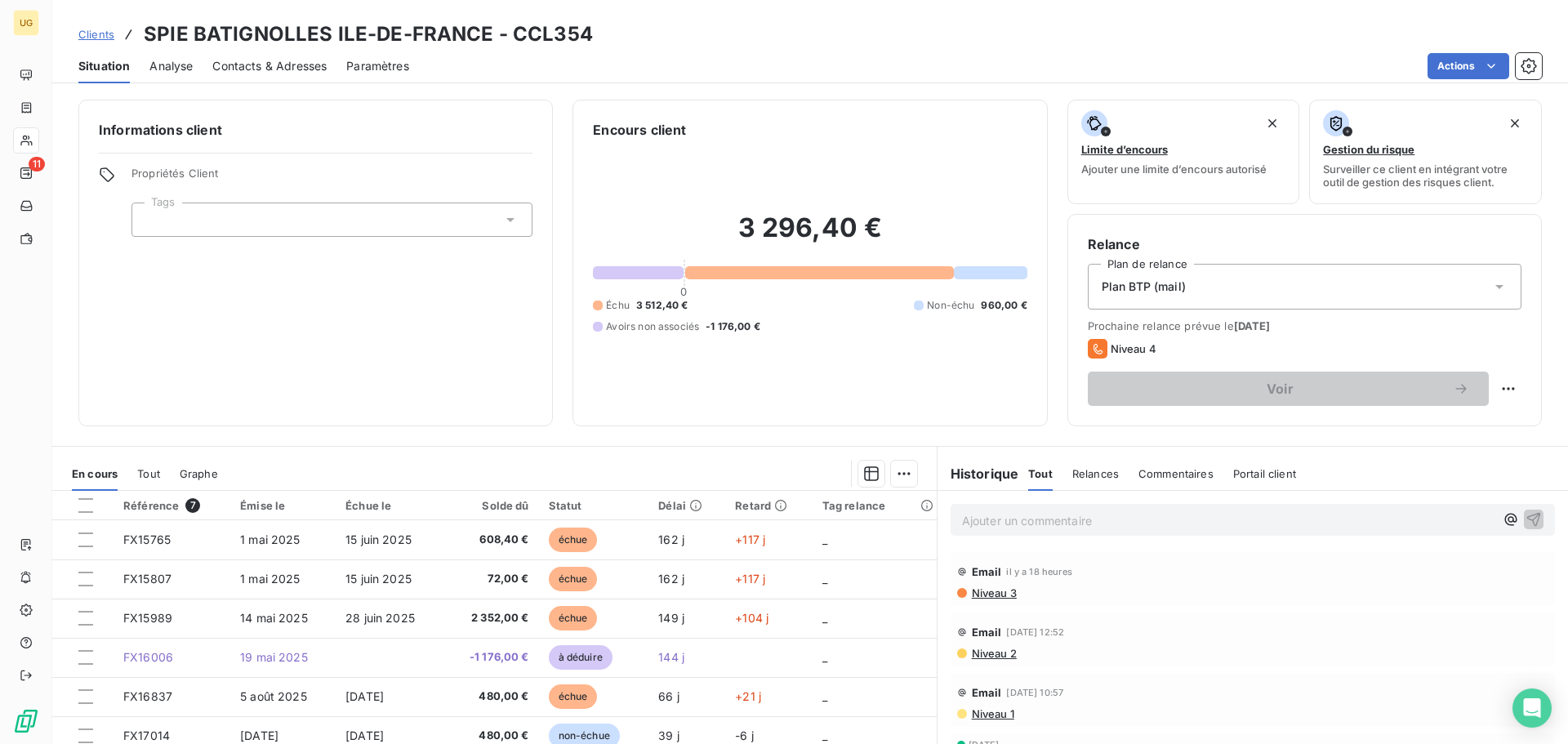
click at [1000, 523] on p "Ajouter un commentaire ﻿" at bounding box center [1229, 520] width 533 height 21
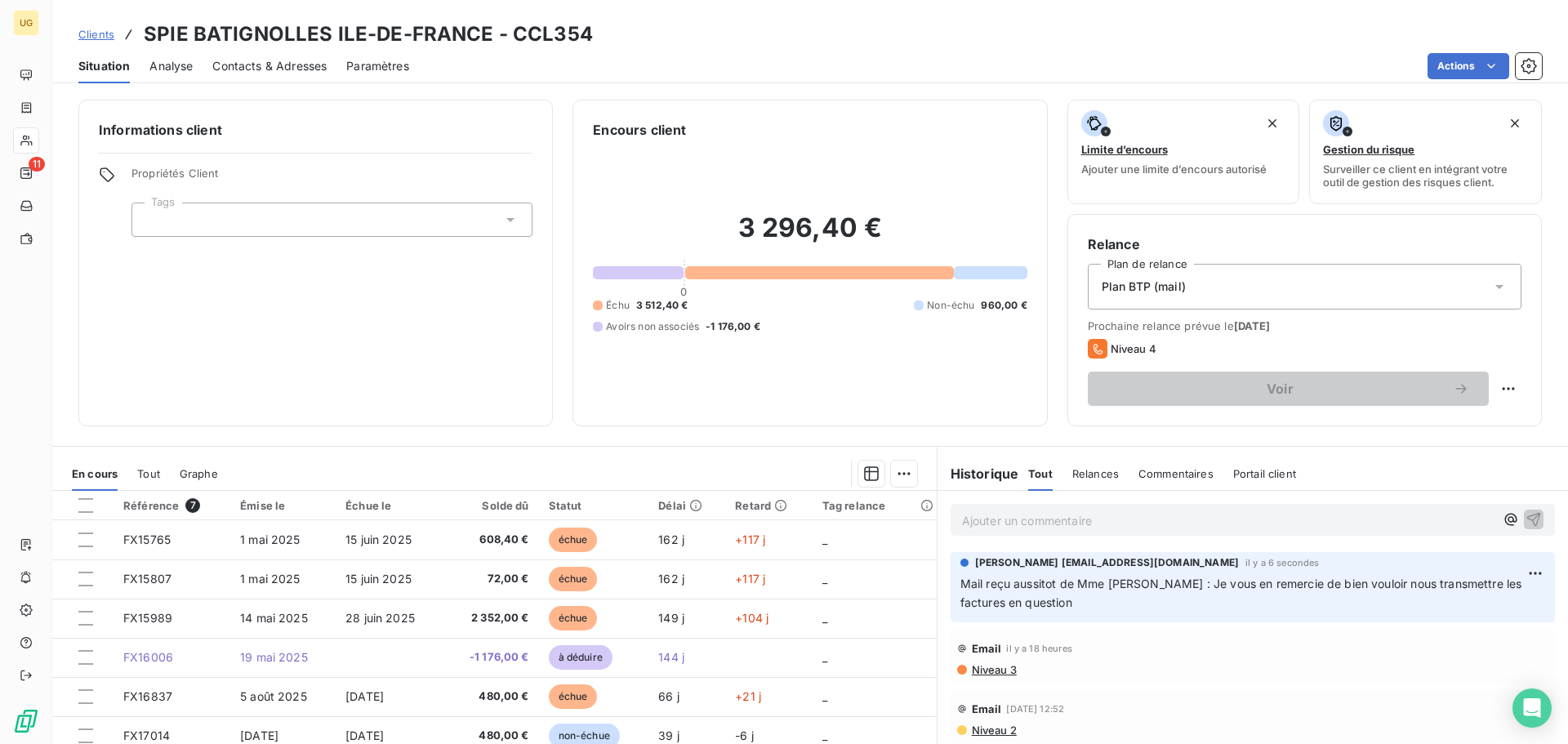
click at [1056, 528] on p "Ajouter un commentaire ﻿" at bounding box center [1229, 520] width 533 height 21
